Goal: Find specific page/section: Find specific page/section

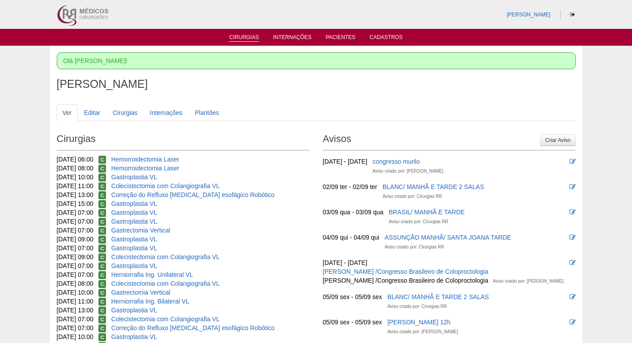
click at [242, 38] on link "Cirurgias" at bounding box center [244, 38] width 30 height 8
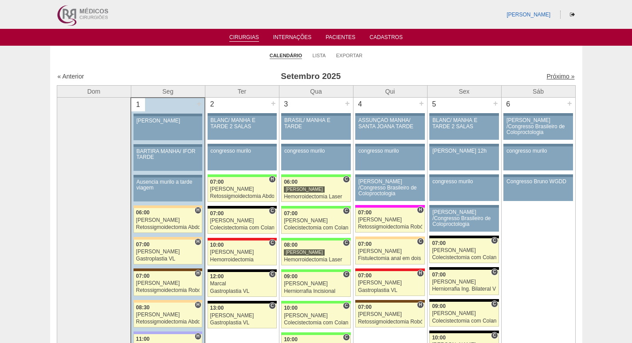
click at [547, 75] on link "Próximo »" at bounding box center [560, 76] width 28 height 7
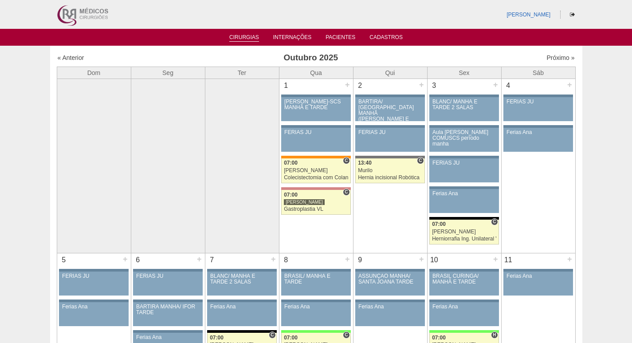
click at [242, 37] on link "Cirurgias" at bounding box center [244, 38] width 30 height 8
